Goal: Task Accomplishment & Management: Manage account settings

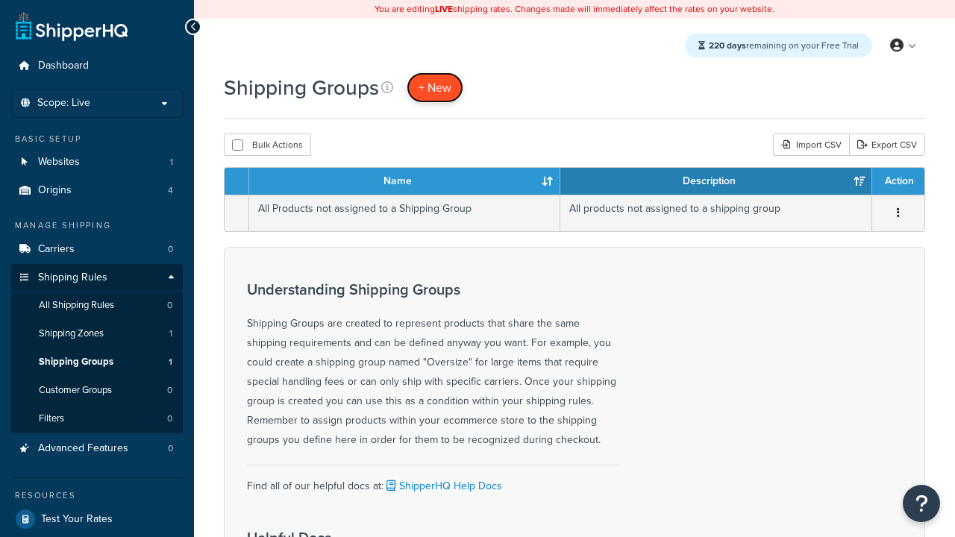
click at [435, 87] on span "+ New" at bounding box center [434, 87] width 33 height 17
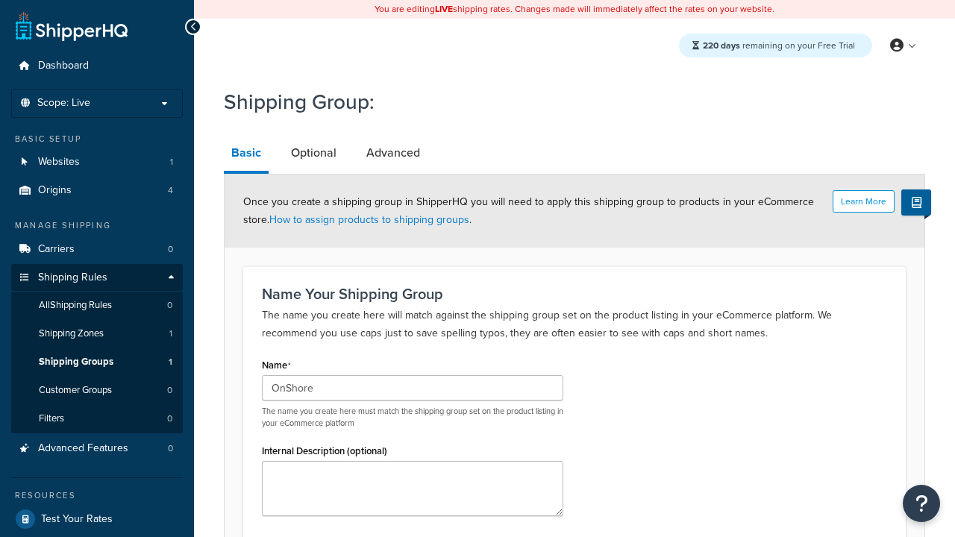
type input "OnShore"
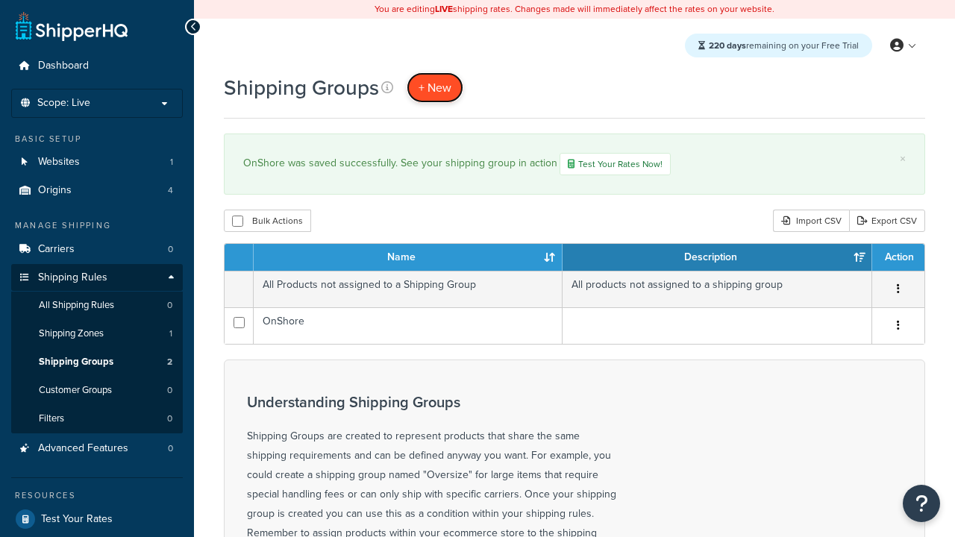
click at [435, 87] on span "+ New" at bounding box center [434, 87] width 33 height 17
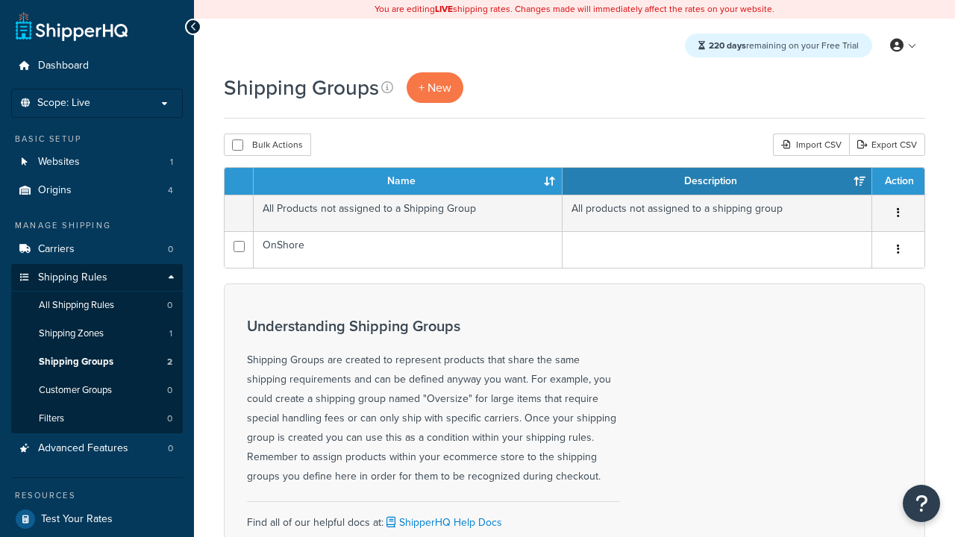
click at [408, 182] on th "Name" at bounding box center [408, 181] width 309 height 27
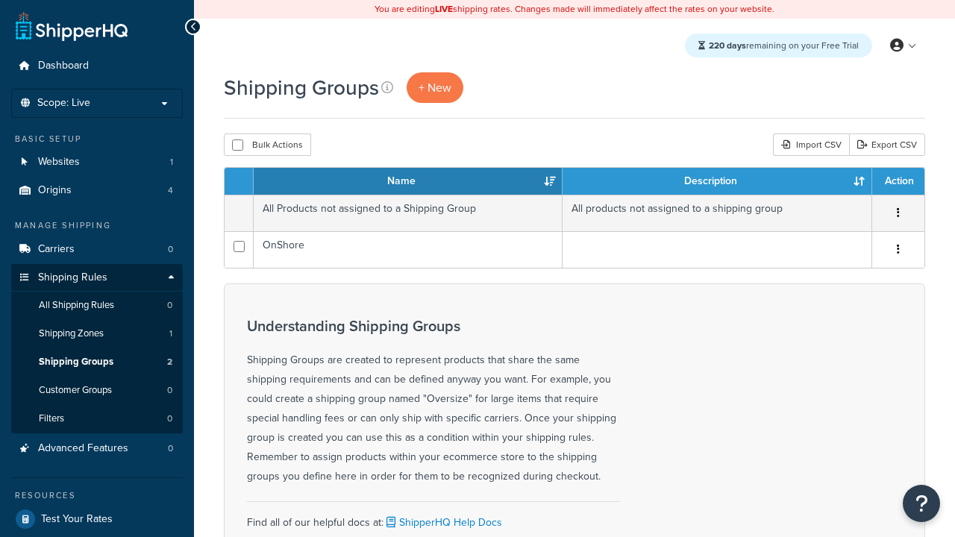
click at [408, 182] on th "Name" at bounding box center [408, 181] width 309 height 27
click at [717, 182] on th "Description" at bounding box center [717, 181] width 310 height 27
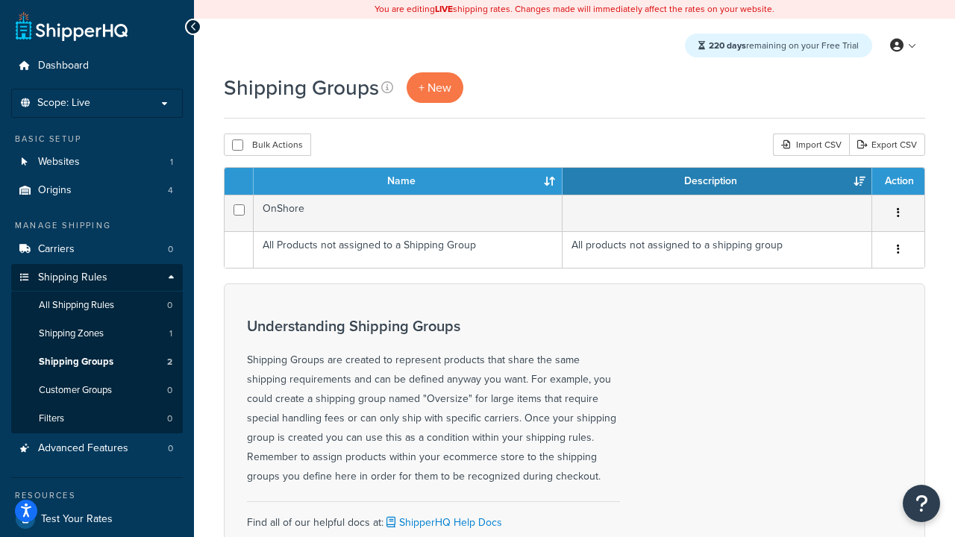
click at [717, 182] on th "Description" at bounding box center [717, 181] width 310 height 27
click at [897, 182] on th "Action" at bounding box center [898, 181] width 52 height 27
click at [387, 87] on icon at bounding box center [387, 87] width 12 height 12
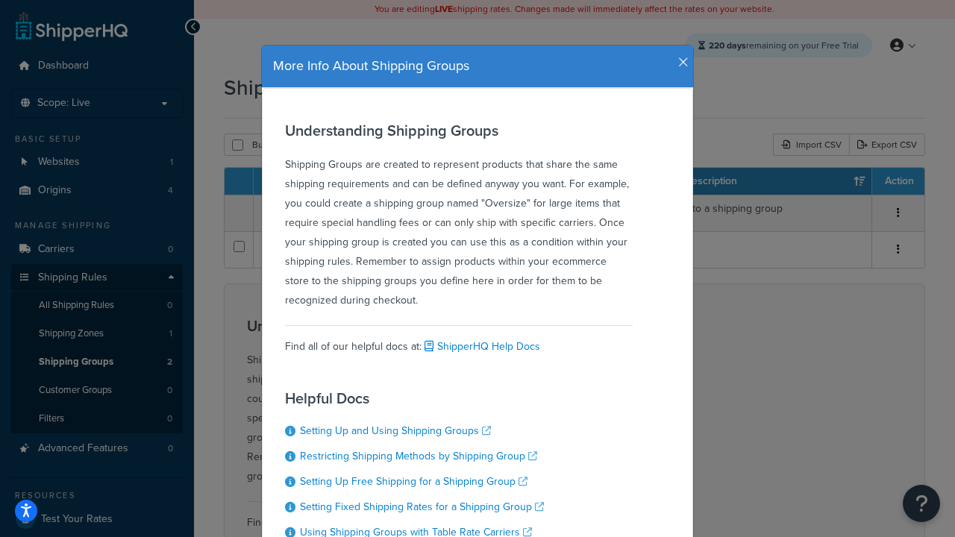
click at [680, 57] on icon "button" at bounding box center [683, 62] width 10 height 13
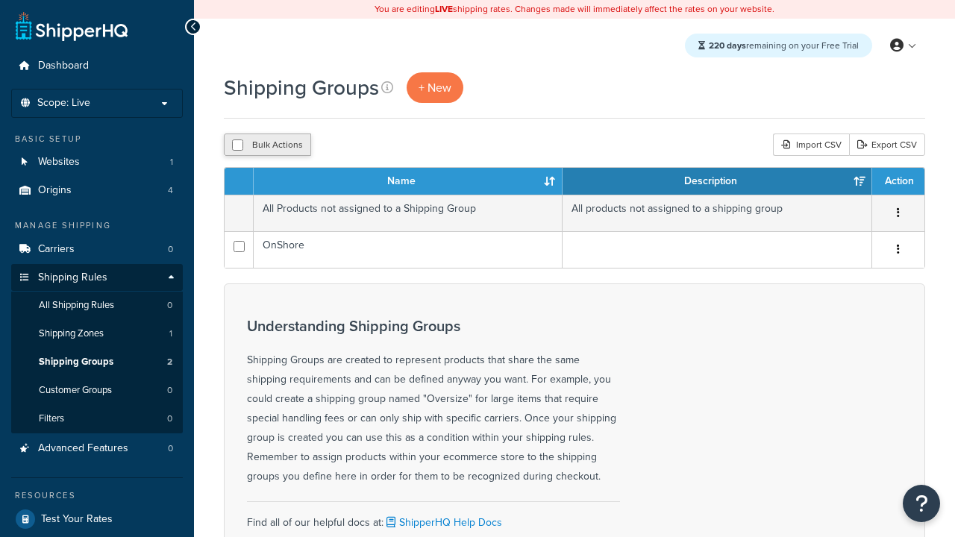
click at [267, 145] on button "Bulk Actions" at bounding box center [267, 145] width 87 height 22
checkbox input "true"
click at [401, 145] on button "Delete" at bounding box center [397, 145] width 51 height 22
